Goal: Share content: Share content

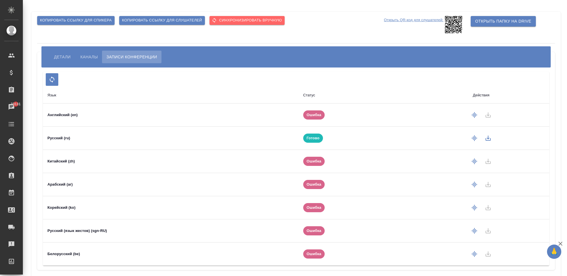
scroll to position [19, 0]
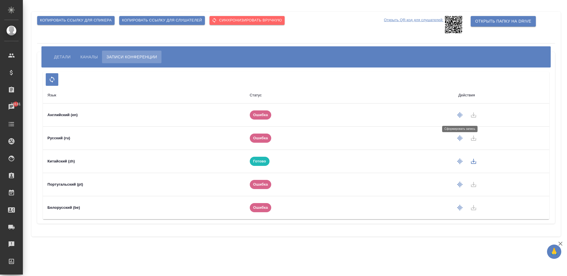
click at [462, 117] on icon "button" at bounding box center [460, 115] width 7 height 7
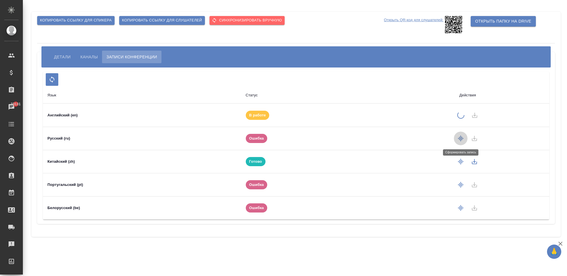
click at [458, 138] on icon "button" at bounding box center [460, 138] width 7 height 7
click at [460, 184] on icon "button" at bounding box center [460, 185] width 7 height 7
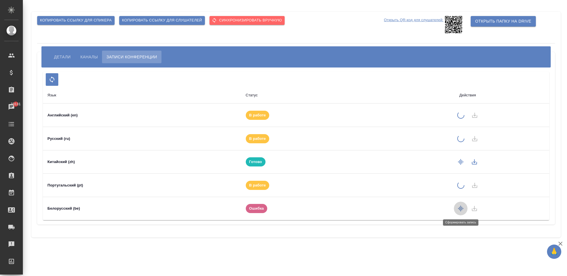
click at [460, 207] on icon "button" at bounding box center [460, 208] width 7 height 7
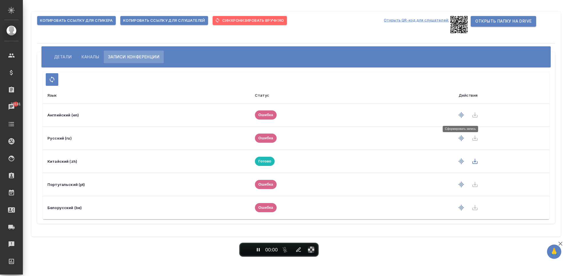
click at [460, 112] on icon "button" at bounding box center [461, 115] width 7 height 7
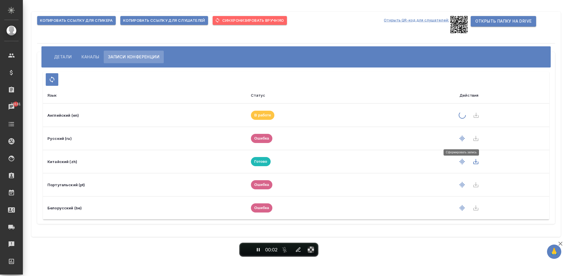
click at [460, 139] on icon "button" at bounding box center [462, 138] width 7 height 7
click at [462, 185] on icon "button" at bounding box center [462, 185] width 7 height 7
click at [460, 209] on icon "button" at bounding box center [462, 209] width 5 height 6
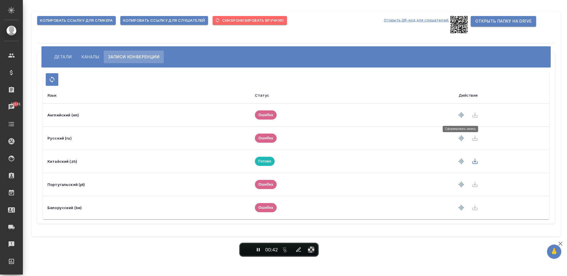
click at [459, 115] on icon "button" at bounding box center [461, 115] width 5 height 6
click at [459, 138] on icon "button" at bounding box center [461, 138] width 7 height 7
click at [458, 185] on icon "button" at bounding box center [461, 184] width 7 height 7
click at [462, 186] on icon "button" at bounding box center [461, 184] width 7 height 7
click at [458, 185] on icon "button" at bounding box center [461, 184] width 7 height 7
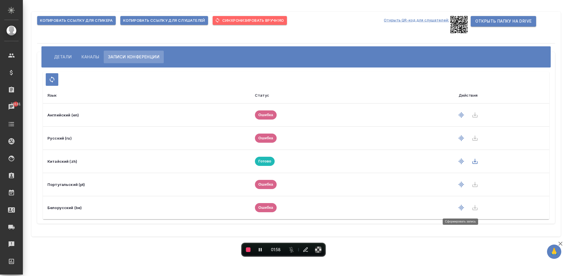
click at [459, 207] on icon "button" at bounding box center [461, 208] width 5 height 6
click at [460, 139] on icon "button" at bounding box center [461, 138] width 5 height 6
click at [250, 250] on span "End recording" at bounding box center [248, 249] width 5 height 5
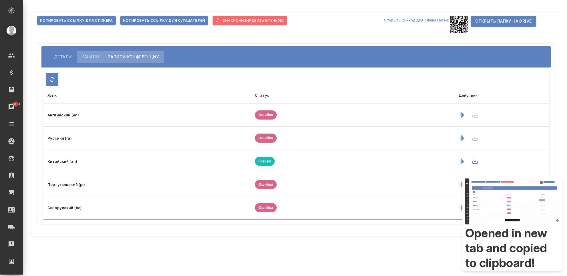
click at [86, 53] on span "Каналы" at bounding box center [90, 56] width 18 height 7
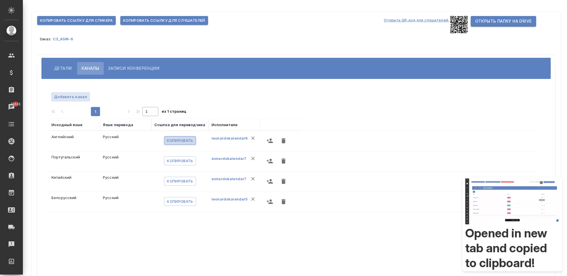
click at [186, 140] on span "Копировать" at bounding box center [180, 140] width 26 height 7
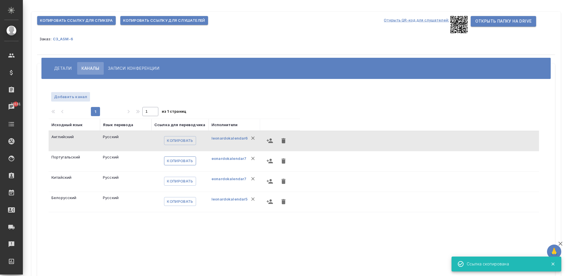
click at [169, 162] on span "Копировать" at bounding box center [180, 161] width 26 height 7
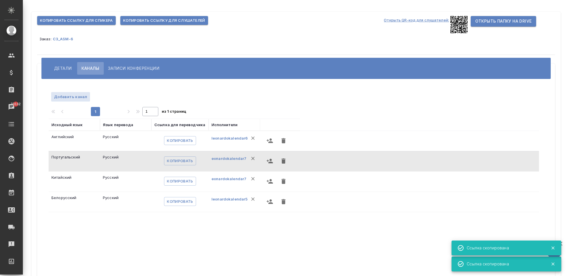
drag, startPoint x: 182, startPoint y: 179, endPoint x: 196, endPoint y: 176, distance: 14.3
click at [182, 179] on span "Копировать" at bounding box center [180, 181] width 26 height 7
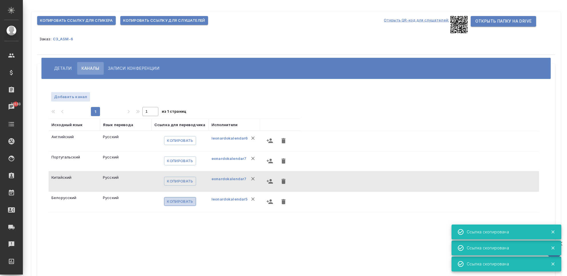
click at [170, 204] on span "Копировать" at bounding box center [180, 201] width 26 height 7
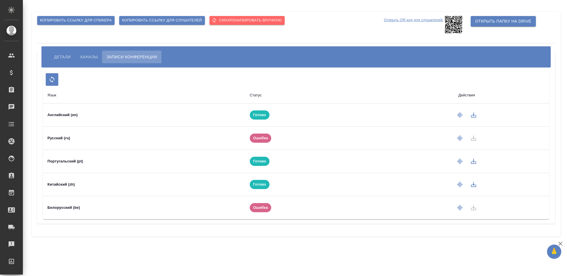
click at [91, 58] on span "Каналы" at bounding box center [88, 56] width 17 height 7
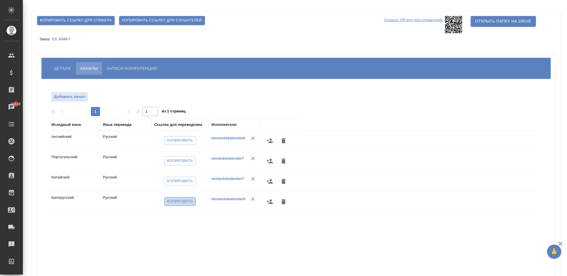
click at [180, 203] on span "Копировать" at bounding box center [180, 201] width 26 height 7
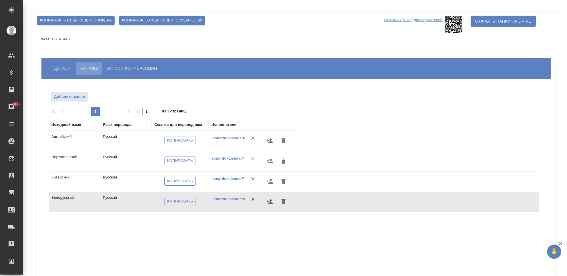
click at [168, 182] on span "Копировать" at bounding box center [180, 181] width 26 height 7
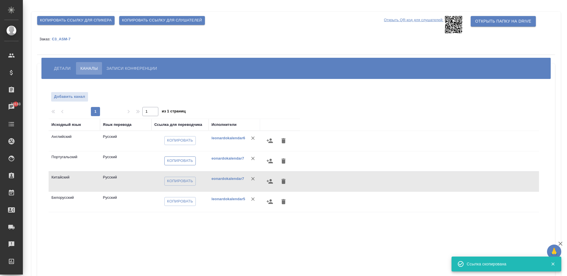
drag, startPoint x: 173, startPoint y: 158, endPoint x: 182, endPoint y: 158, distance: 9.1
click at [173, 158] on span "Копировать" at bounding box center [180, 161] width 26 height 7
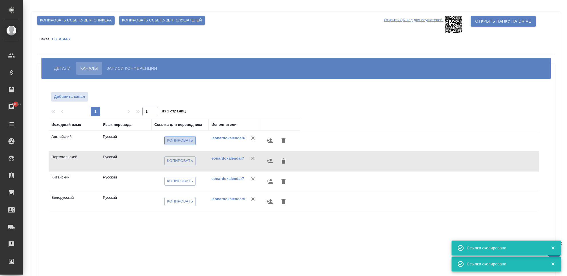
click at [185, 140] on span "Копировать" at bounding box center [180, 140] width 26 height 7
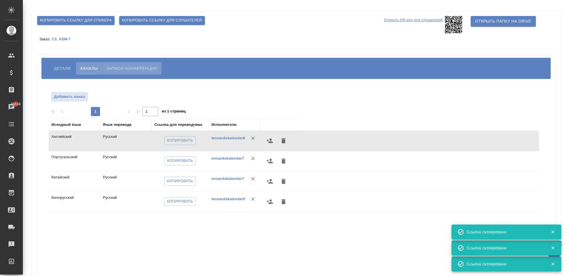
click at [127, 71] on span "Записи конференции" at bounding box center [131, 68] width 51 height 7
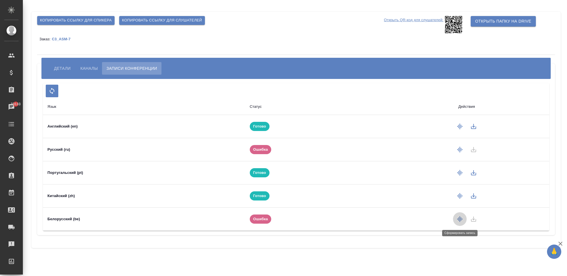
click at [461, 216] on icon "button" at bounding box center [460, 219] width 7 height 7
click at [458, 222] on icon "button" at bounding box center [460, 219] width 7 height 7
click at [50, 93] on icon "button" at bounding box center [52, 90] width 7 height 7
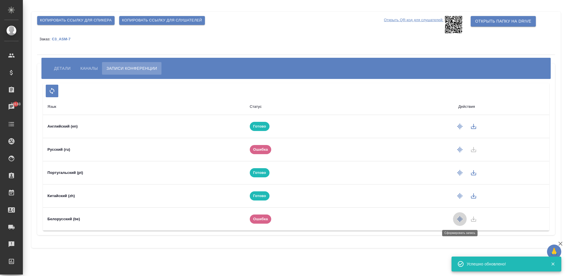
click at [459, 220] on icon "button" at bounding box center [459, 219] width 5 height 6
click at [458, 222] on icon "button" at bounding box center [460, 219] width 7 height 7
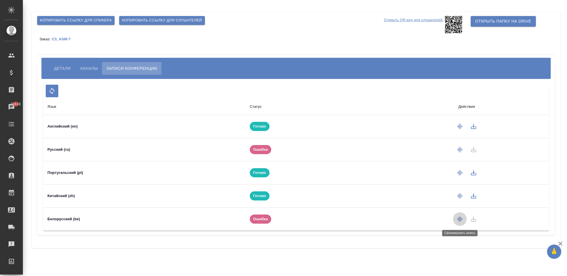
click at [458, 222] on icon "button" at bounding box center [460, 219] width 7 height 7
click at [417, 257] on div "Копировать ссылку для спикера Копировать ссылку для слушателей Открыть QR-код д…" at bounding box center [296, 130] width 536 height 260
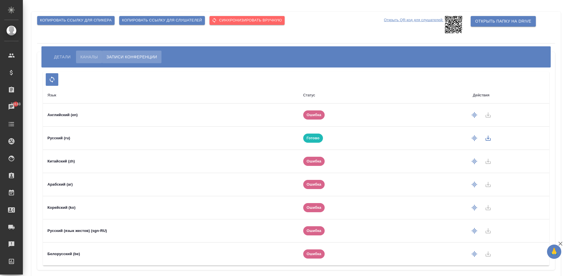
click at [100, 54] on button "Каналы" at bounding box center [89, 57] width 26 height 13
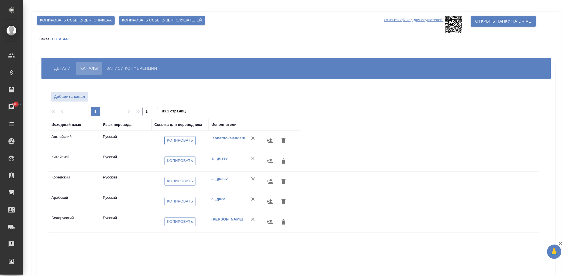
click at [175, 141] on span "Копировать" at bounding box center [180, 140] width 26 height 7
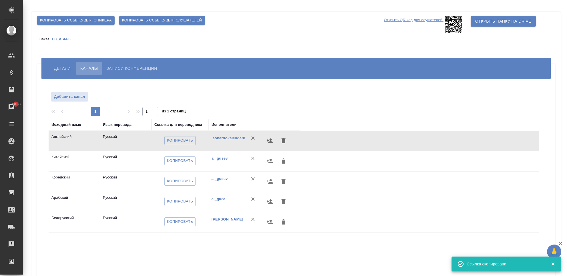
drag, startPoint x: 180, startPoint y: 159, endPoint x: 206, endPoint y: 150, distance: 27.2
click at [180, 159] on span "Копировать" at bounding box center [180, 161] width 26 height 7
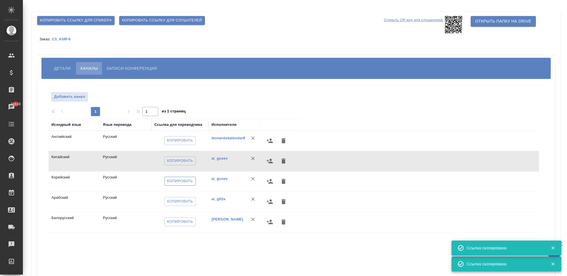
click at [170, 179] on span "Копировать" at bounding box center [180, 181] width 26 height 7
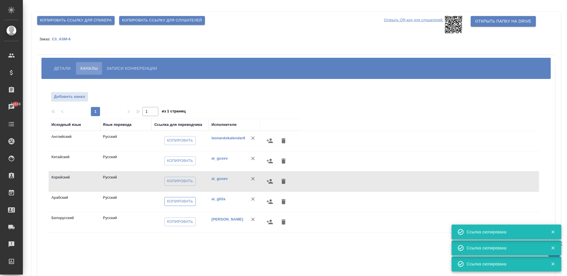
drag, startPoint x: 185, startPoint y: 200, endPoint x: 188, endPoint y: 199, distance: 3.3
click at [185, 200] on span "Копировать" at bounding box center [180, 201] width 26 height 7
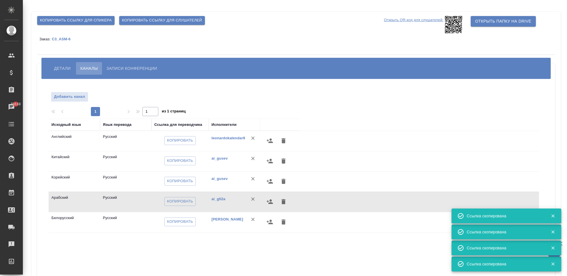
click at [186, 226] on div "Копировать" at bounding box center [179, 221] width 51 height 13
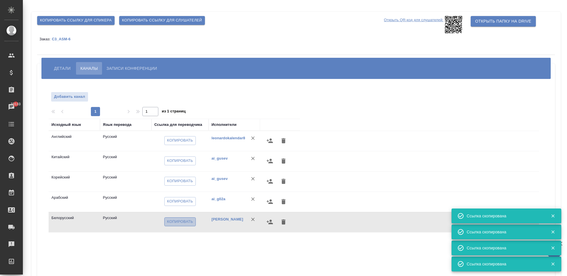
click at [185, 222] on span "Копировать" at bounding box center [180, 221] width 26 height 7
click at [124, 69] on span "Записи конференции" at bounding box center [131, 68] width 51 height 7
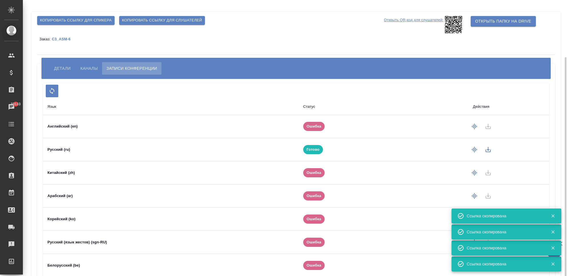
scroll to position [30, 0]
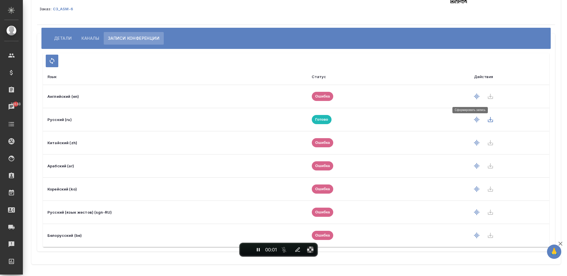
click at [474, 97] on icon "button" at bounding box center [476, 96] width 5 height 6
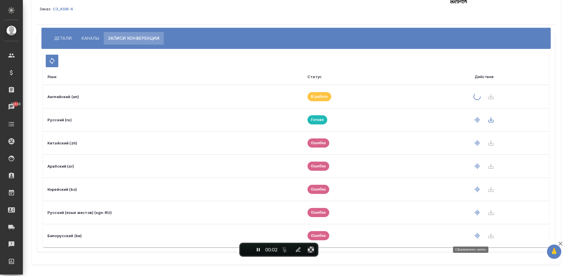
click at [475, 236] on icon "button" at bounding box center [477, 236] width 5 height 6
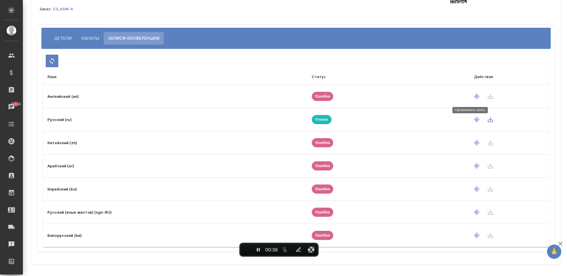
click at [470, 91] on button "button" at bounding box center [477, 96] width 14 height 14
click at [473, 236] on icon "button" at bounding box center [476, 235] width 7 height 7
click at [473, 234] on icon "button" at bounding box center [476, 235] width 7 height 7
click at [473, 236] on icon "button" at bounding box center [476, 235] width 7 height 7
click at [474, 236] on icon "button" at bounding box center [476, 235] width 5 height 6
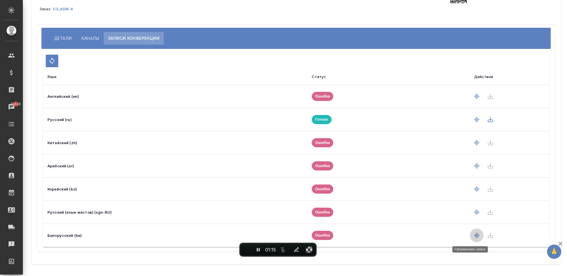
click at [473, 236] on icon "button" at bounding box center [476, 235] width 7 height 7
click at [53, 60] on icon "button" at bounding box center [52, 61] width 5 height 6
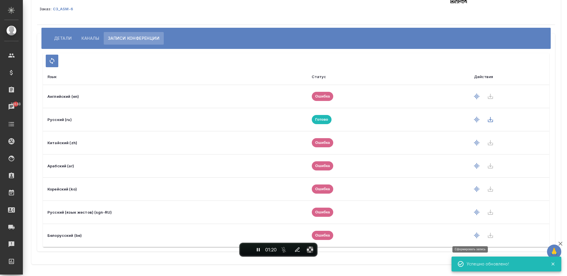
click at [473, 237] on icon "button" at bounding box center [476, 235] width 7 height 7
click at [473, 236] on icon "button" at bounding box center [476, 235] width 7 height 7
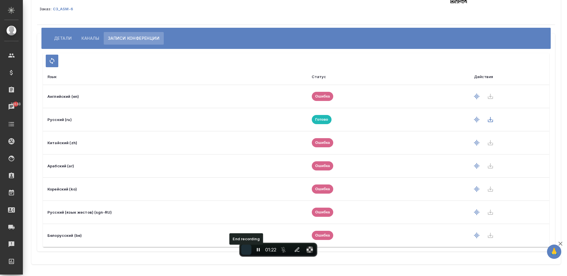
click at [246, 250] on span "End recording" at bounding box center [246, 250] width 0 height 0
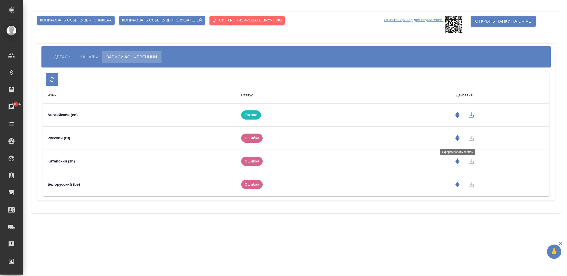
drag, startPoint x: 453, startPoint y: 140, endPoint x: 457, endPoint y: 148, distance: 9.1
click at [453, 140] on button "button" at bounding box center [458, 138] width 14 height 14
click at [459, 158] on icon "button" at bounding box center [457, 161] width 7 height 7
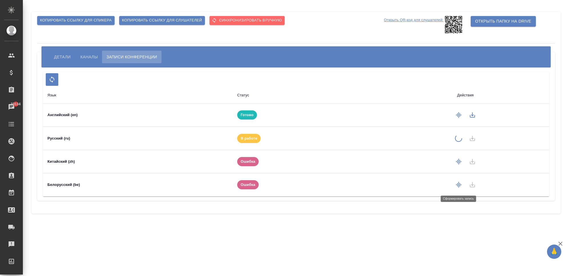
click at [457, 188] on icon "button" at bounding box center [458, 184] width 7 height 7
